Goal: Information Seeking & Learning: Learn about a topic

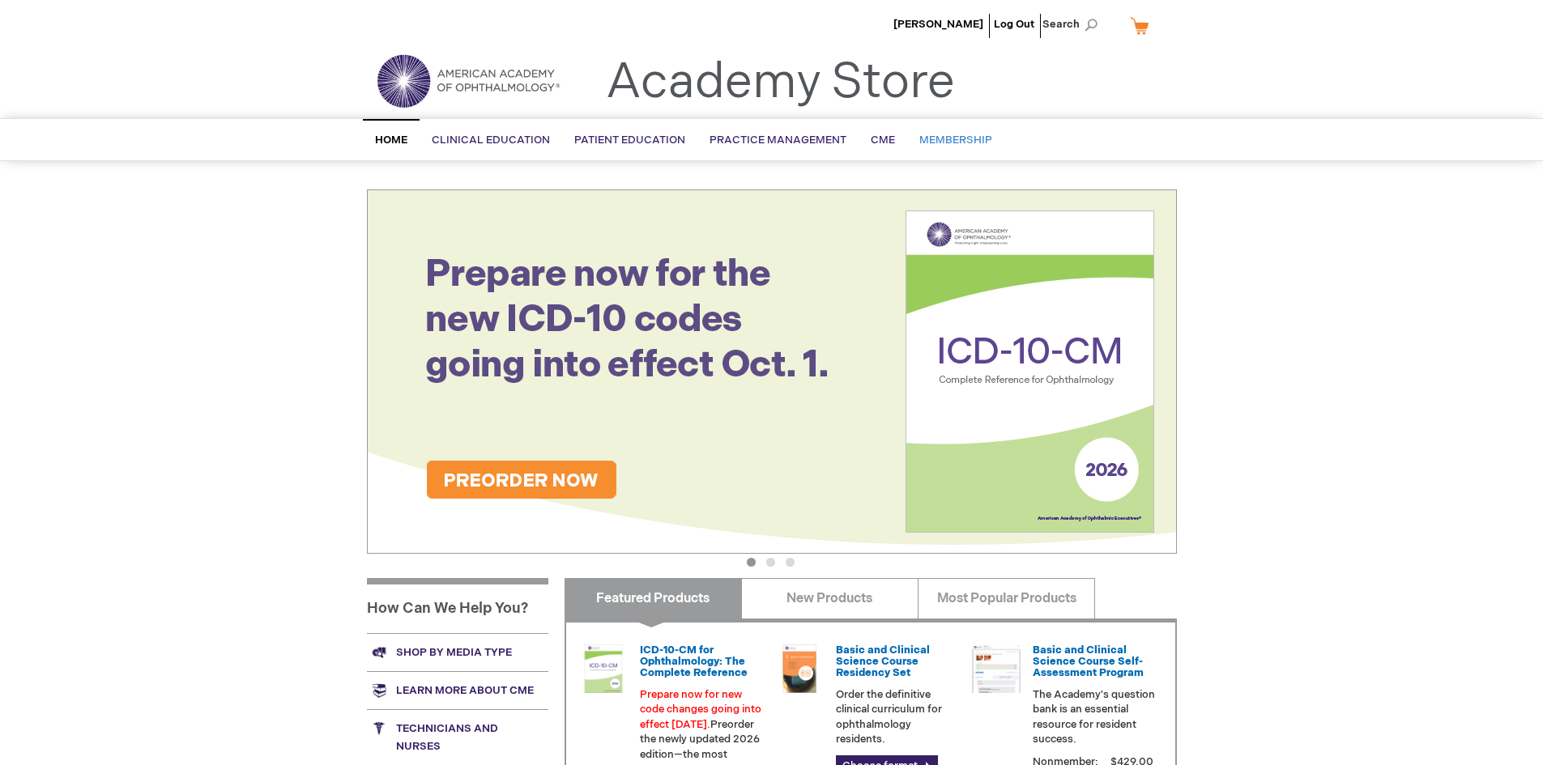
click at [940, 137] on span "Membership" at bounding box center [955, 140] width 73 height 13
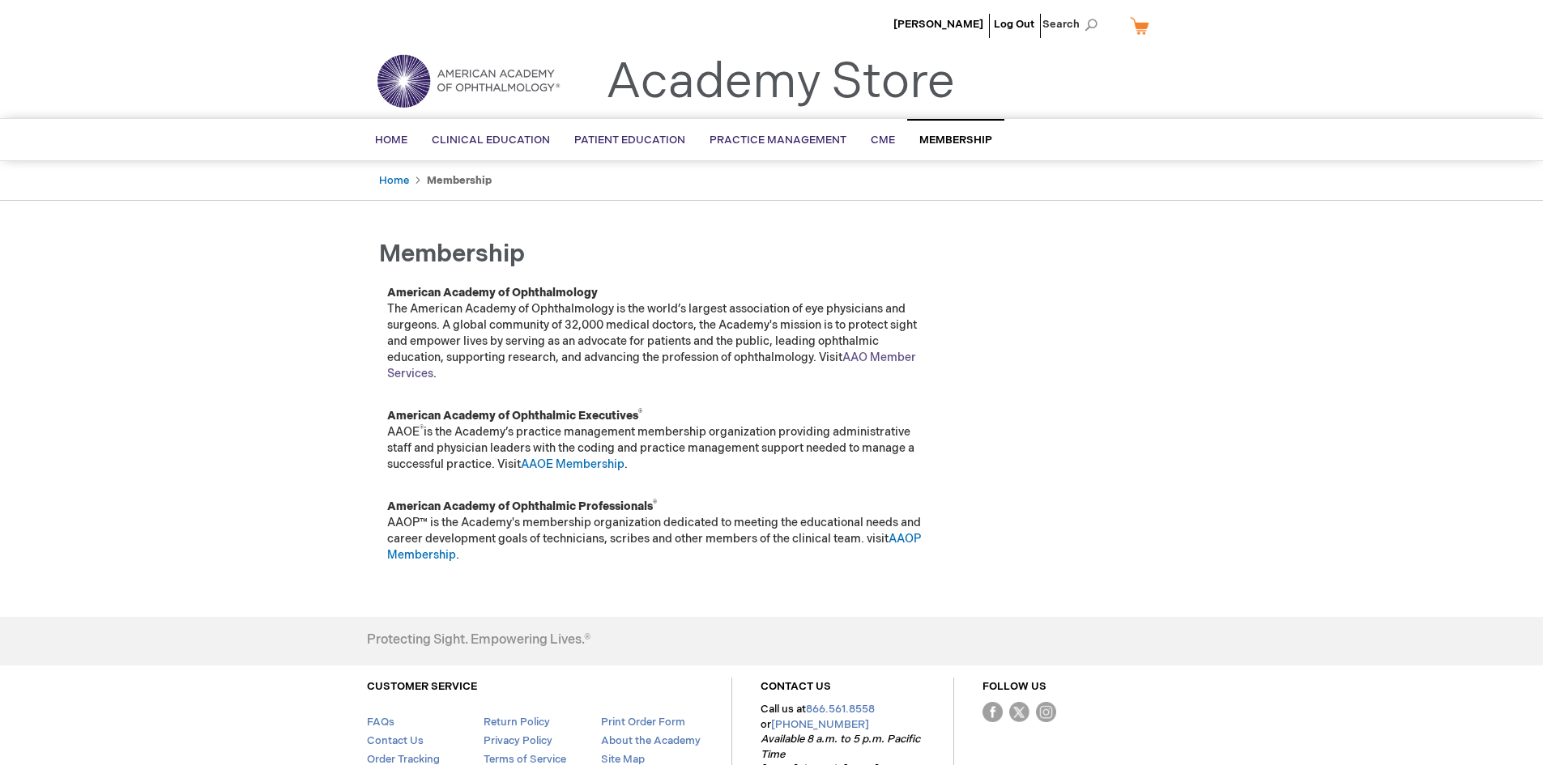
click at [868, 358] on link "AAO Member Services" at bounding box center [651, 366] width 529 height 30
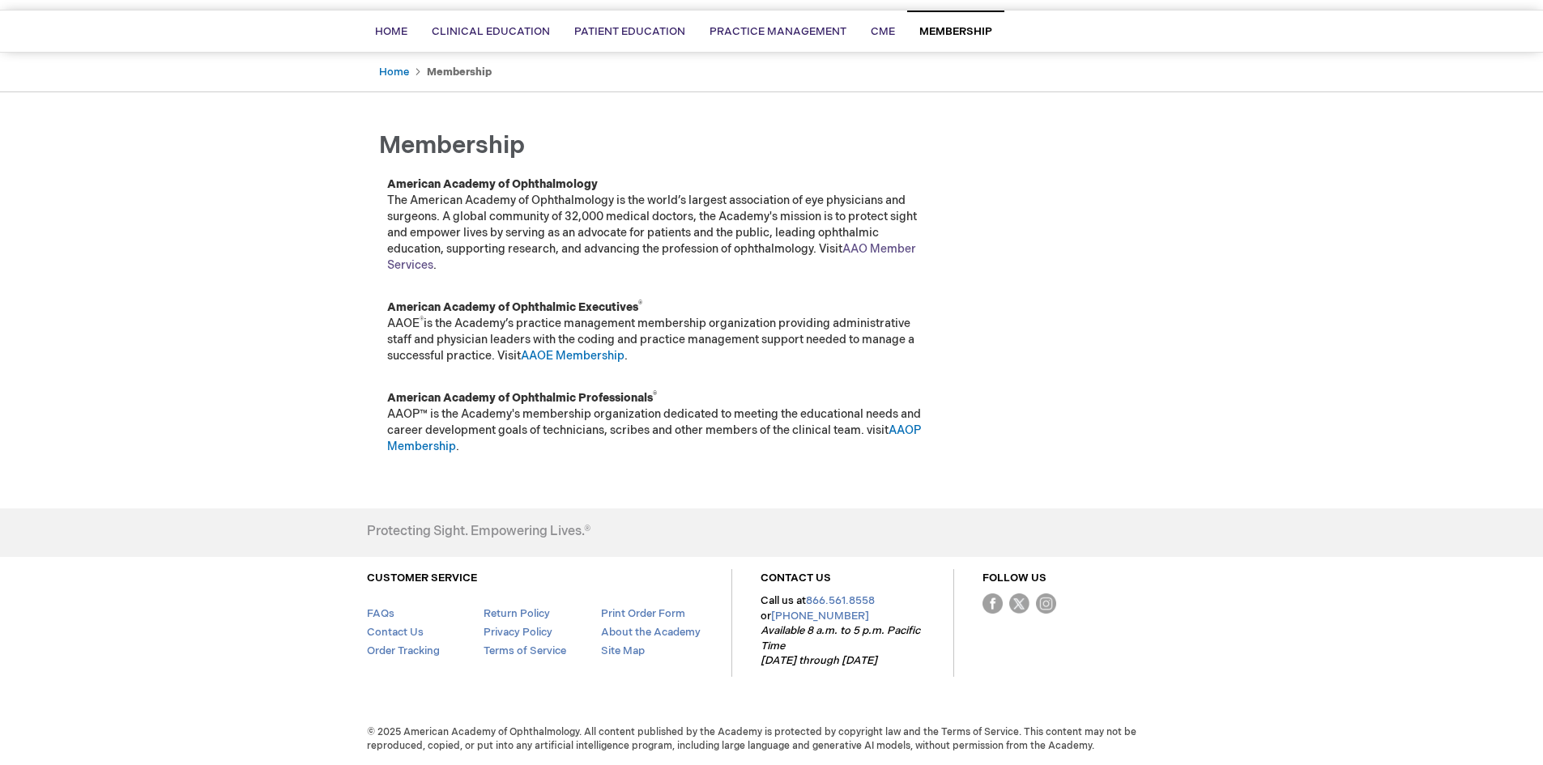
click at [426, 269] on link "AAO Member Services" at bounding box center [651, 257] width 529 height 30
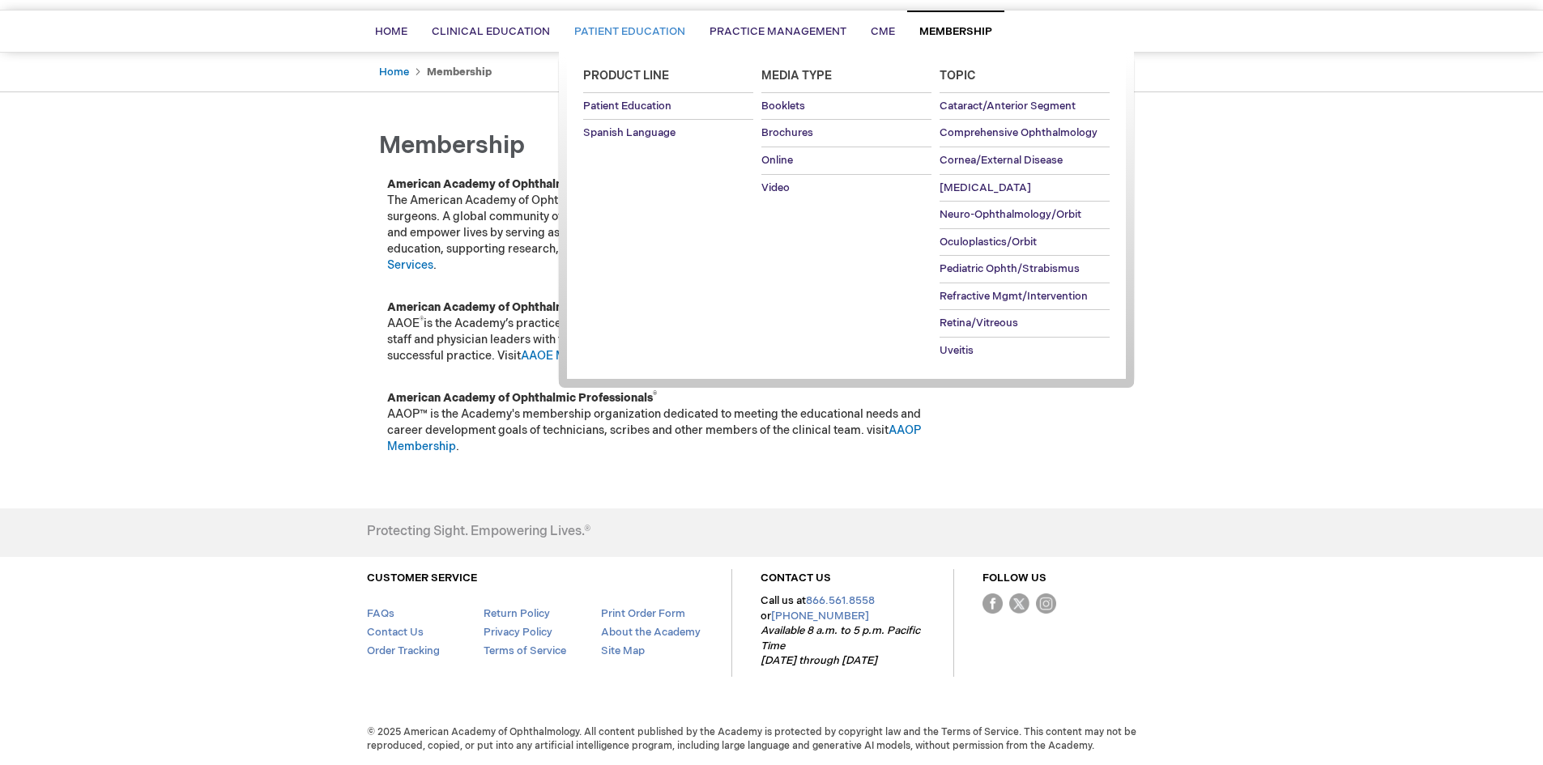
scroll to position [0, 0]
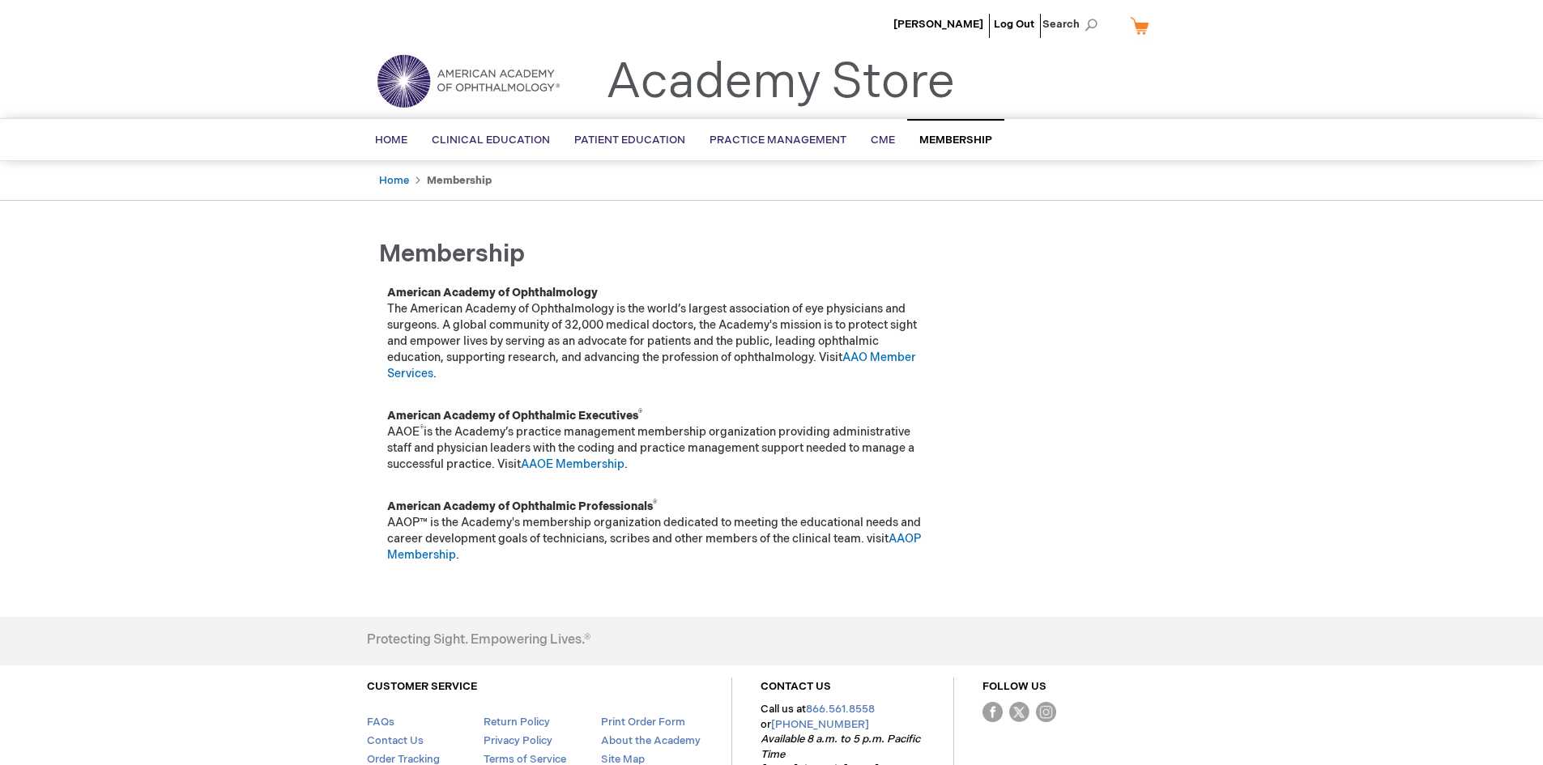
click at [947, 141] on span "Membership" at bounding box center [955, 140] width 73 height 13
click at [878, 359] on link "AAO Member Services" at bounding box center [651, 366] width 529 height 30
